Goal: Transaction & Acquisition: Purchase product/service

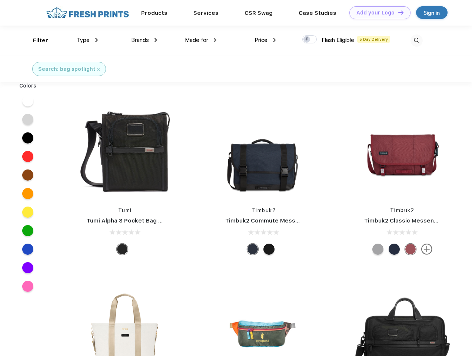
scroll to position [0, 0]
click at [377, 13] on link "Add your Logo Design Tool" at bounding box center [379, 12] width 61 height 13
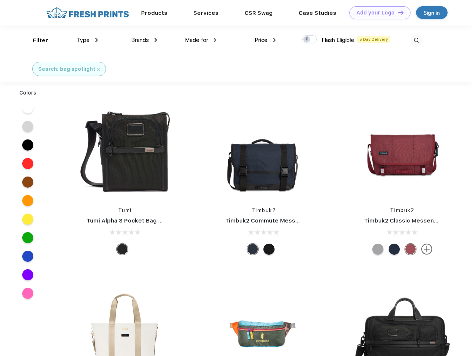
click at [0, 0] on div "Design Tool" at bounding box center [0, 0] width 0 height 0
click at [398, 12] on link "Add your Logo Design Tool" at bounding box center [379, 12] width 61 height 13
click at [36, 40] on div "Filter" at bounding box center [40, 40] width 15 height 9
click at [87, 40] on span "Type" at bounding box center [83, 40] width 13 height 7
click at [144, 40] on span "Brands" at bounding box center [140, 40] width 18 height 7
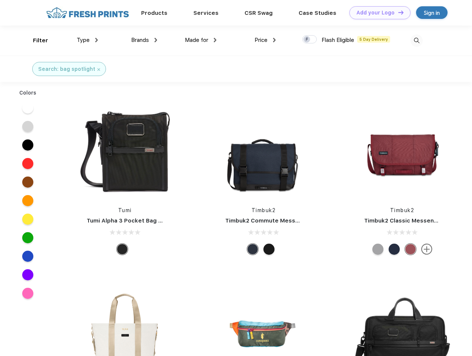
click at [201, 40] on span "Made for" at bounding box center [196, 40] width 23 height 7
click at [265, 40] on span "Price" at bounding box center [261, 40] width 13 height 7
click at [310, 40] on div at bounding box center [309, 39] width 14 height 8
click at [307, 40] on input "checkbox" at bounding box center [304, 37] width 5 height 5
click at [416, 40] on img at bounding box center [417, 40] width 12 height 12
